Goal: Task Accomplishment & Management: Complete application form

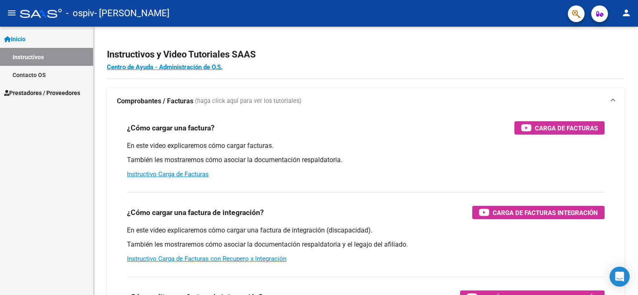
click at [12, 18] on mat-icon "menu" at bounding box center [12, 13] width 10 height 10
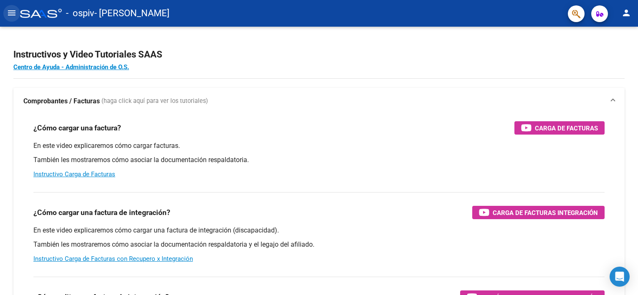
click at [12, 18] on mat-icon "menu" at bounding box center [12, 13] width 10 height 10
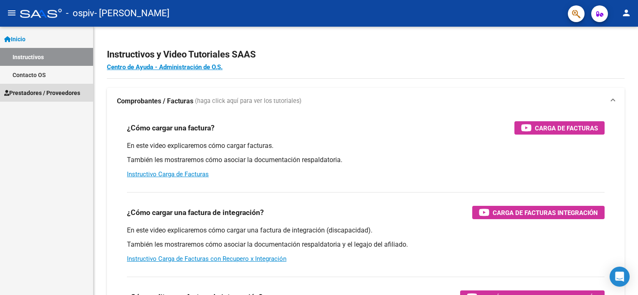
click at [42, 91] on span "Prestadores / Proveedores" at bounding box center [42, 92] width 76 height 9
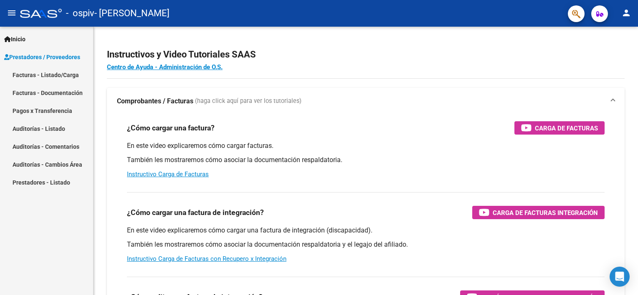
click at [61, 71] on link "Facturas - Listado/Carga" at bounding box center [46, 75] width 93 height 18
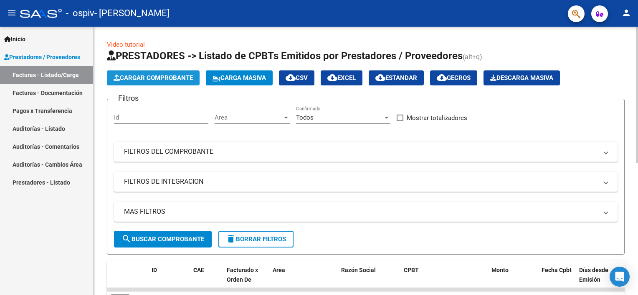
click at [150, 77] on span "Cargar Comprobante" at bounding box center [153, 78] width 79 height 8
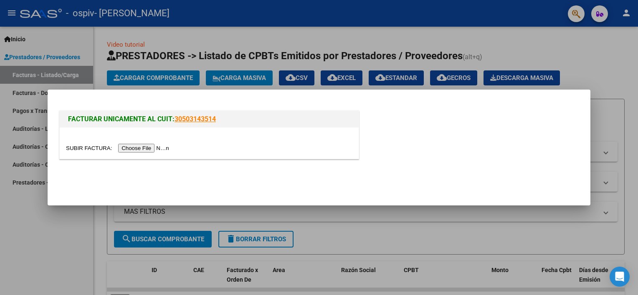
click at [146, 149] on input "file" at bounding box center [119, 148] width 106 height 9
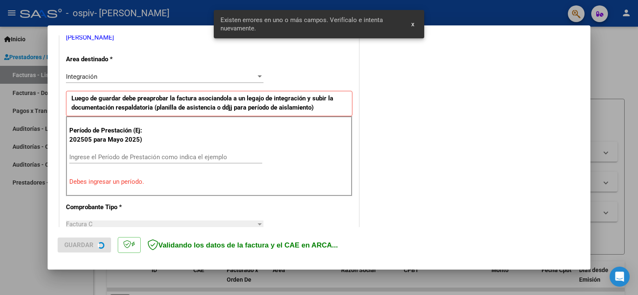
scroll to position [178, 0]
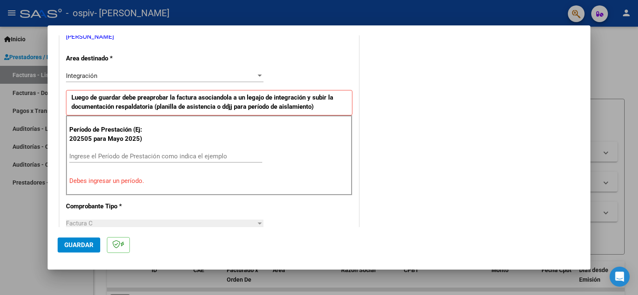
click at [361, 129] on div "COMENTARIOS Comentarios del Prestador / Gerenciador:" at bounding box center [471, 239] width 220 height 747
click at [105, 157] on input "Ingrese el Período de Prestación como indica el ejemplo" at bounding box center [165, 157] width 193 height 8
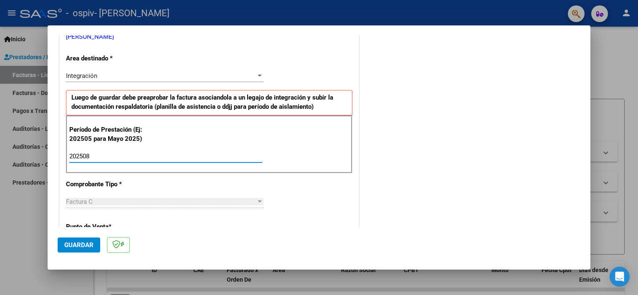
type input "202508"
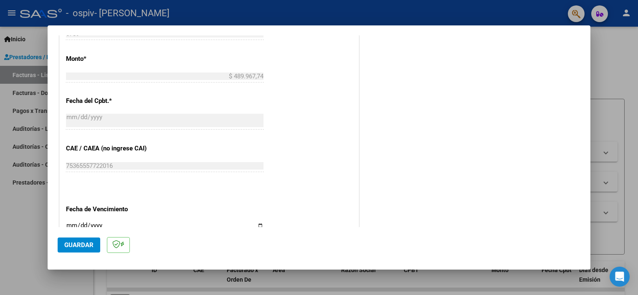
scroll to position [433, 0]
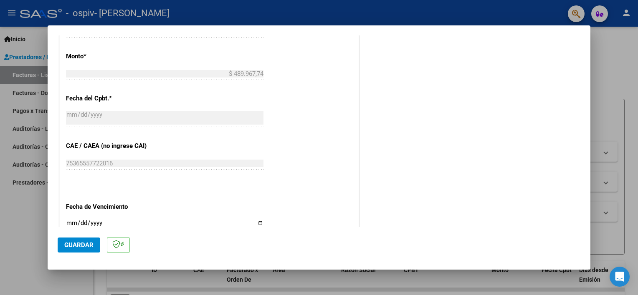
click at [259, 222] on input "Ingresar la fecha" at bounding box center [164, 226] width 197 height 13
type input "[DATE]"
drag, startPoint x: 80, startPoint y: 246, endPoint x: 75, endPoint y: 247, distance: 5.0
click at [75, 247] on span "Guardar" at bounding box center [78, 246] width 29 height 8
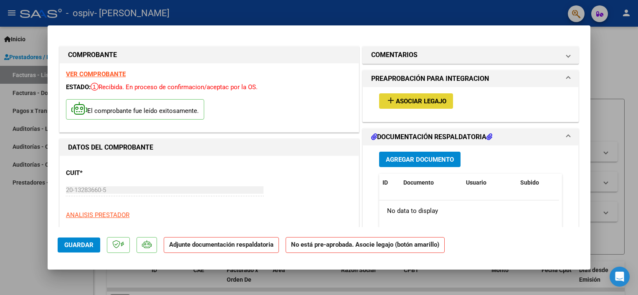
click at [414, 97] on span "add Asociar Legajo" at bounding box center [416, 101] width 61 height 8
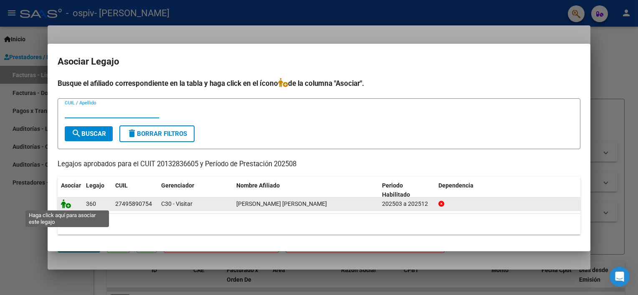
click at [67, 207] on icon at bounding box center [66, 203] width 10 height 9
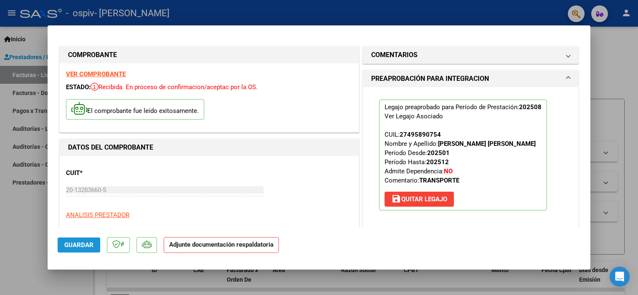
click at [84, 250] on button "Guardar" at bounding box center [79, 245] width 43 height 15
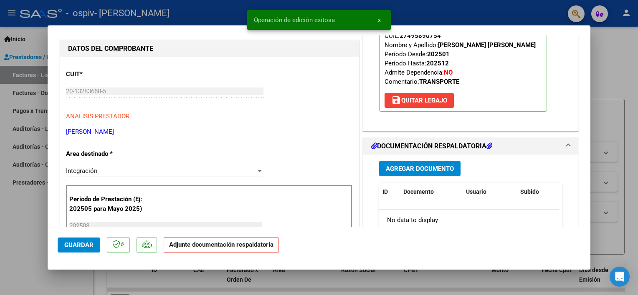
scroll to position [100, 0]
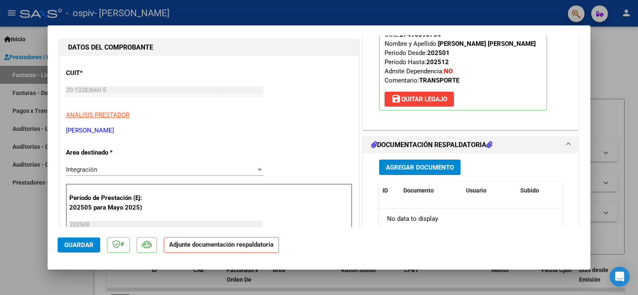
click at [399, 164] on span "Agregar Documento" at bounding box center [420, 168] width 68 height 8
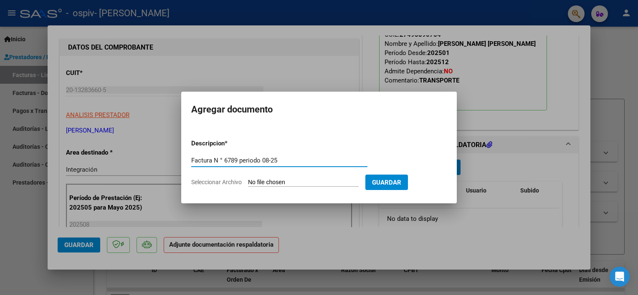
type input "Factura N ° 6789 periodo 08-25"
click at [225, 186] on app-file-uploader "Seleccionar Archivo" at bounding box center [278, 183] width 174 height 8
click at [257, 182] on input "Seleccionar Archivo" at bounding box center [303, 183] width 111 height 8
type input "C:\fakepath\20132836605_011_00003_00006789.pdf"
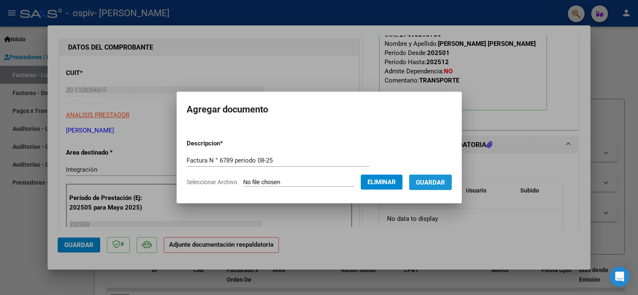
click at [444, 181] on span "Guardar" at bounding box center [430, 183] width 29 height 8
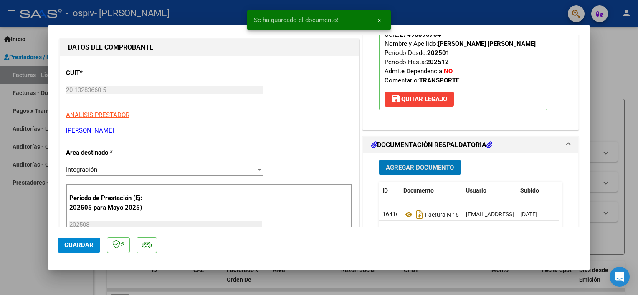
click at [416, 169] on span "Agregar Documento" at bounding box center [420, 168] width 68 height 8
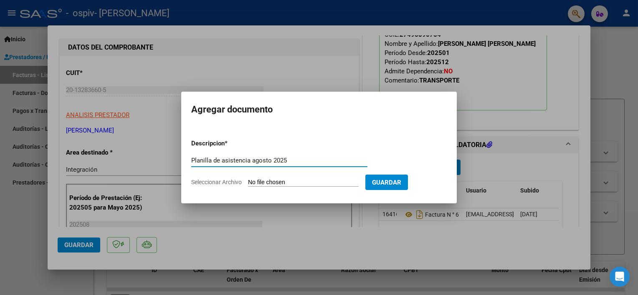
type input "Planilla de asistencia agosto 2025"
click at [236, 180] on span "Seleccionar Archivo" at bounding box center [216, 182] width 50 height 7
click at [248, 180] on input "Seleccionar Archivo" at bounding box center [303, 183] width 111 height 8
type input "C:\fakepath\AGOSTO [PERSON_NAME] 25.pdf"
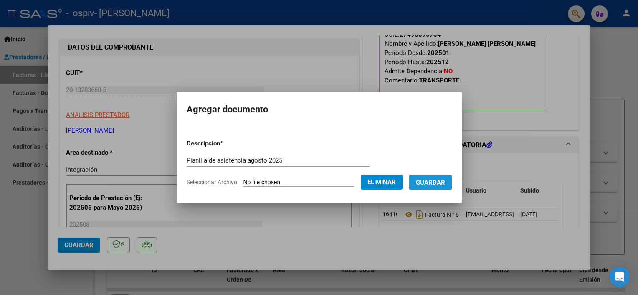
click at [445, 184] on span "Guardar" at bounding box center [430, 183] width 29 height 8
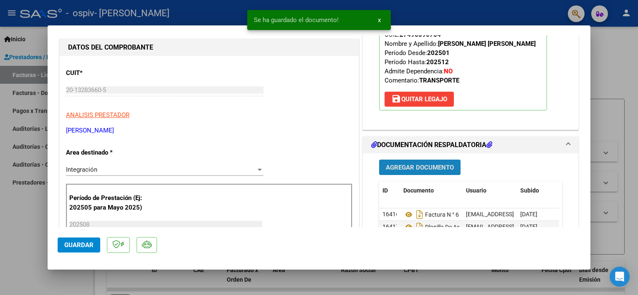
click at [397, 168] on span "Agregar Documento" at bounding box center [420, 168] width 68 height 8
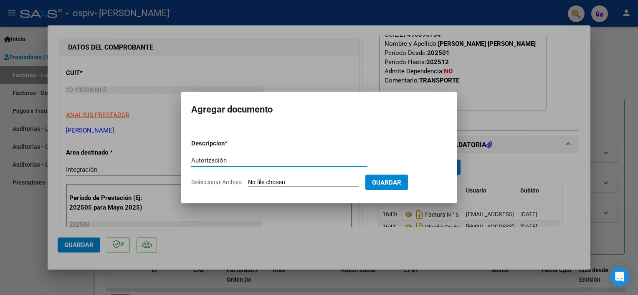
type input "Autorización"
click at [232, 185] on span "Seleccionar Archivo" at bounding box center [216, 182] width 50 height 7
click at [248, 185] on input "Seleccionar Archivo" at bounding box center [303, 183] width 111 height 8
type input "C:\fakepath\AUTORIZACION DE [PERSON_NAME].pdf"
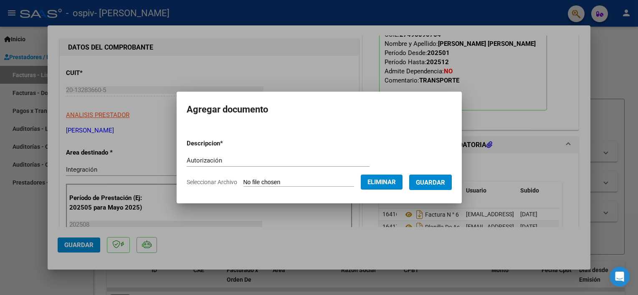
click at [445, 179] on span "Guardar" at bounding box center [430, 183] width 29 height 8
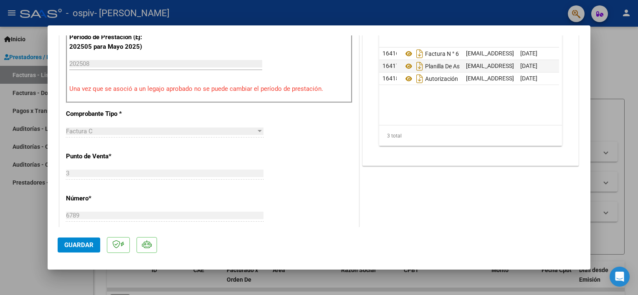
scroll to position [267, 0]
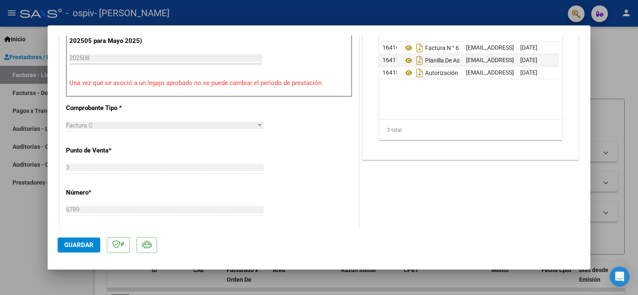
click at [75, 245] on span "Guardar" at bounding box center [78, 246] width 29 height 8
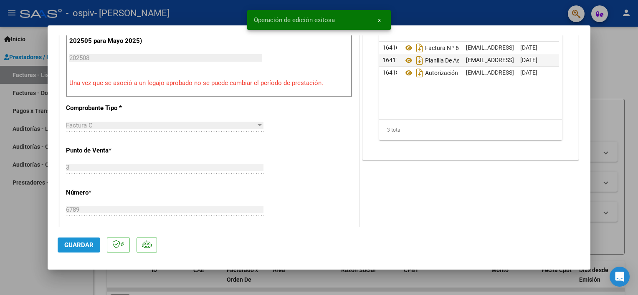
click at [75, 245] on span "Guardar" at bounding box center [78, 246] width 29 height 8
click at [376, 22] on button "x" at bounding box center [379, 20] width 16 height 15
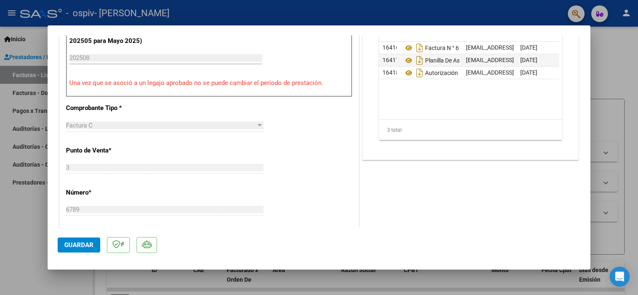
click at [29, 108] on div at bounding box center [319, 147] width 638 height 295
type input "$ 0,00"
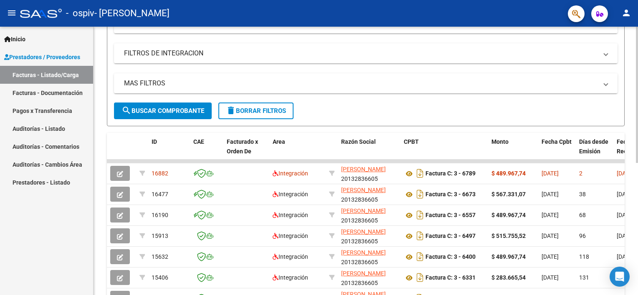
scroll to position [129, 0]
click at [637, 167] on html "menu - ospiv - [PERSON_NAME] person Inicio Instructivos Contacto OS Prestadores…" at bounding box center [319, 147] width 638 height 295
